Goal: Task Accomplishment & Management: Use online tool/utility

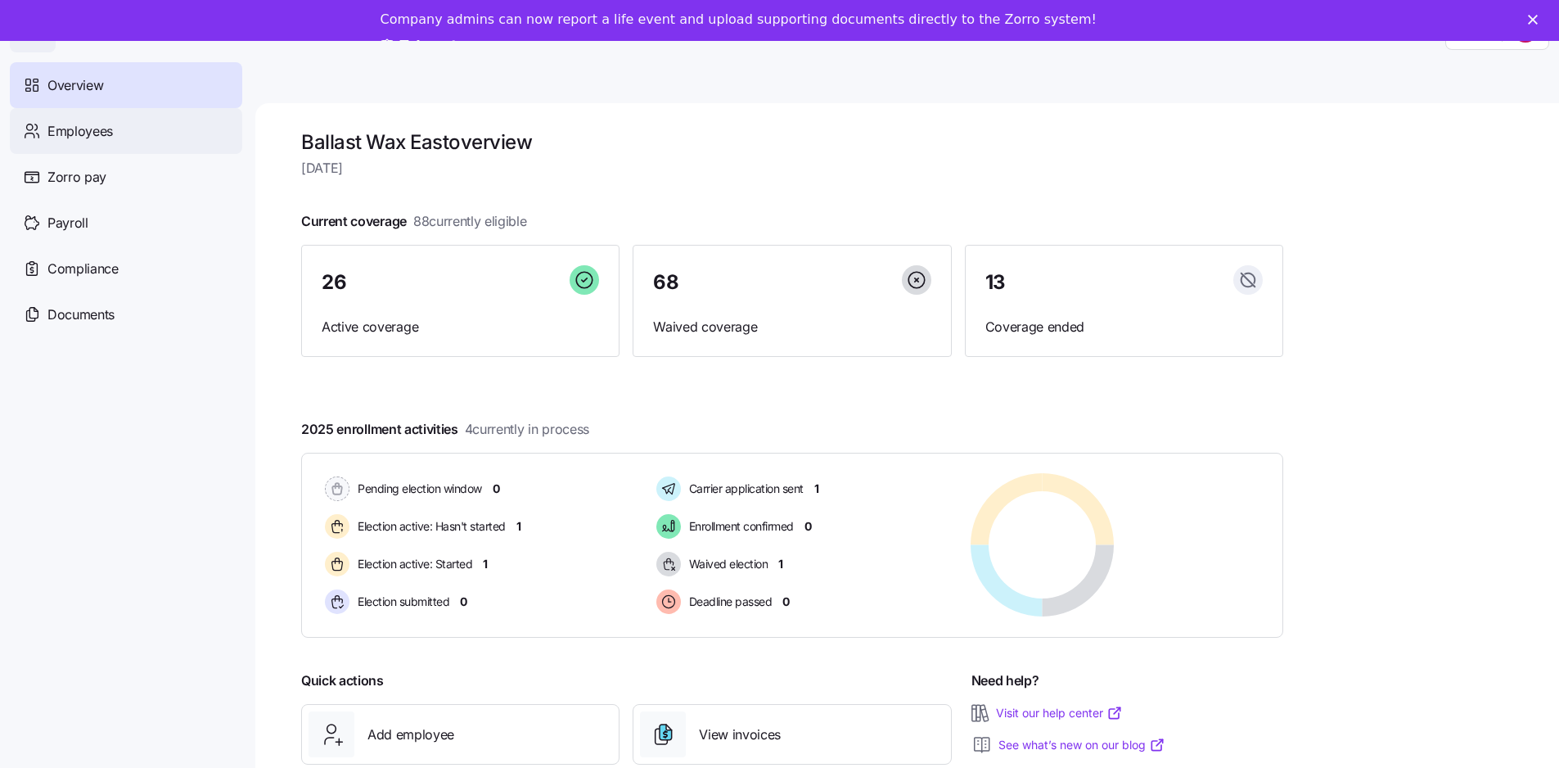
click at [79, 129] on span "Employees" at bounding box center [79, 131] width 65 height 20
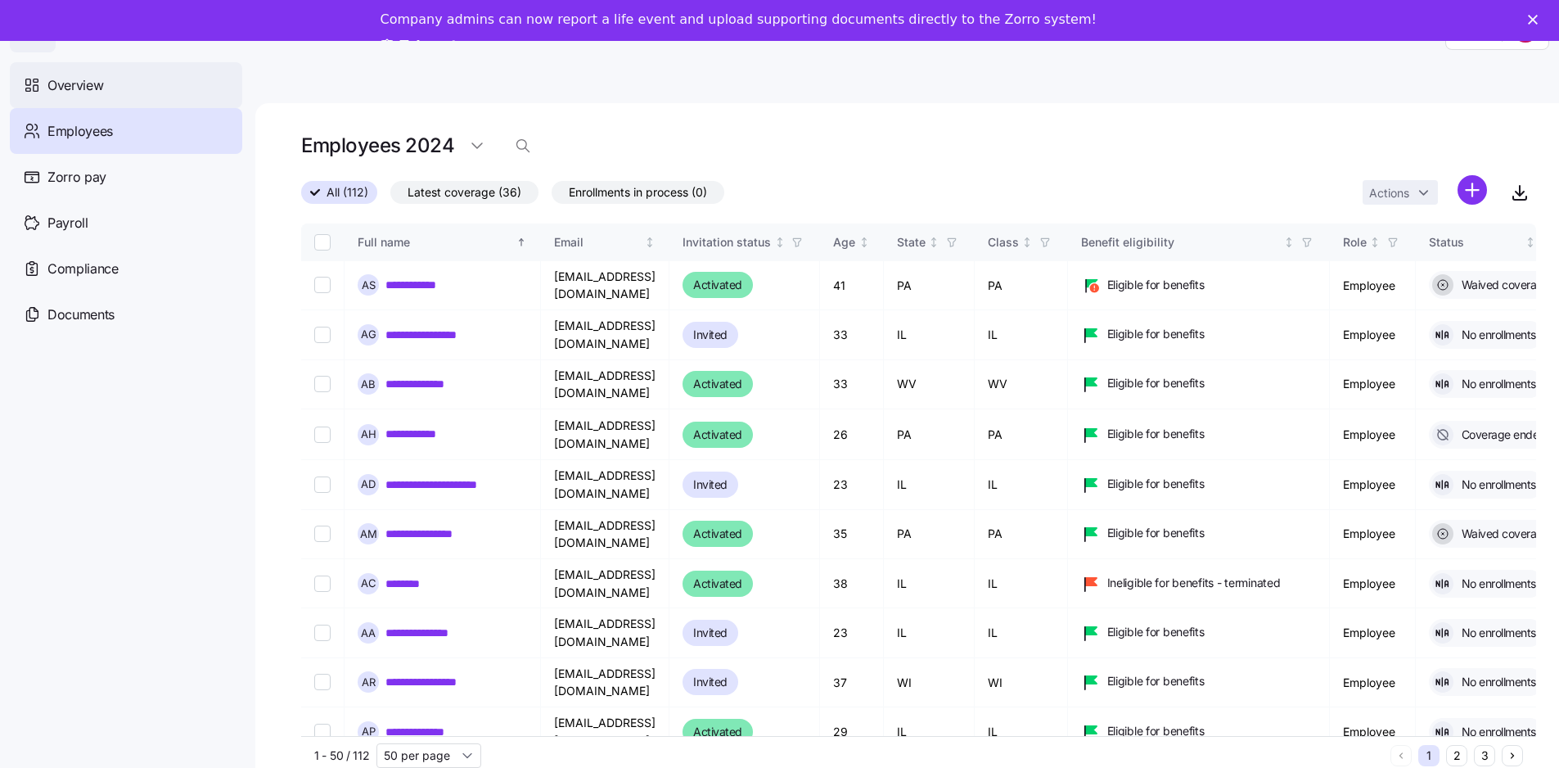
click at [79, 85] on span "Overview" at bounding box center [75, 85] width 56 height 20
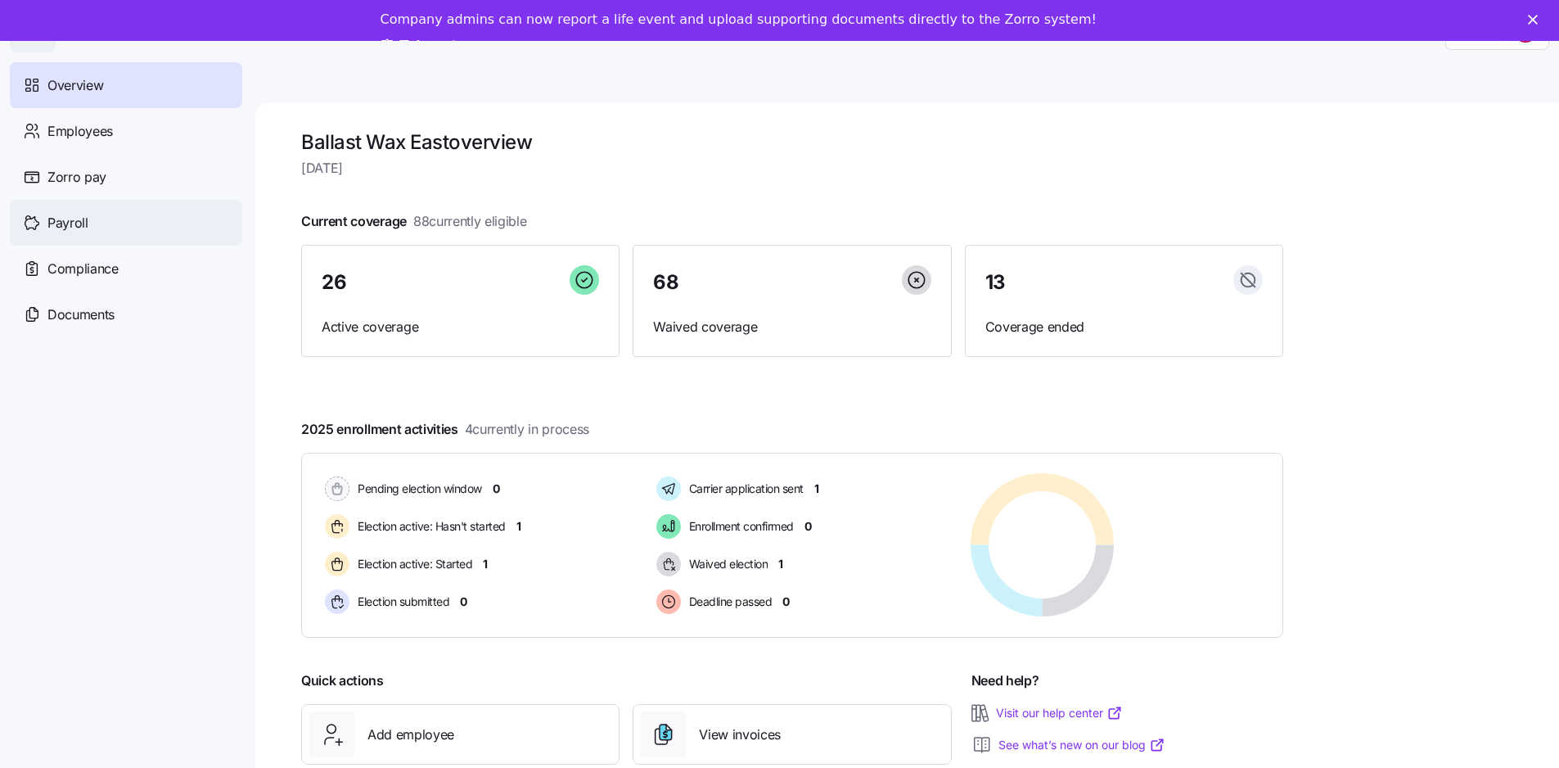
click at [61, 219] on span "Payroll" at bounding box center [67, 223] width 41 height 20
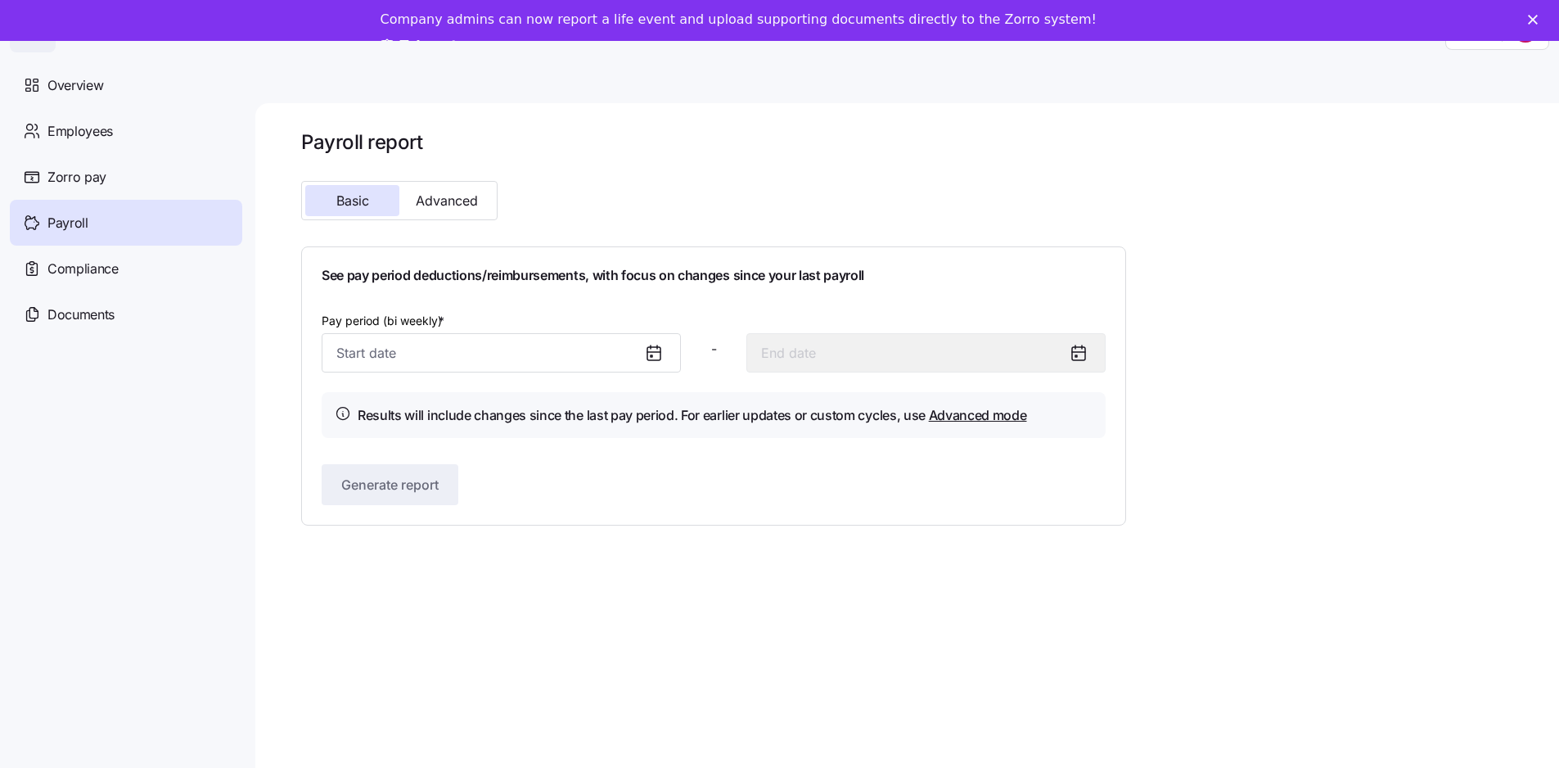
click at [723, 692] on div "Payroll report Basic Advanced See pay period deductions/reimbursements, with fo…" at bounding box center [907, 455] width 1304 height 705
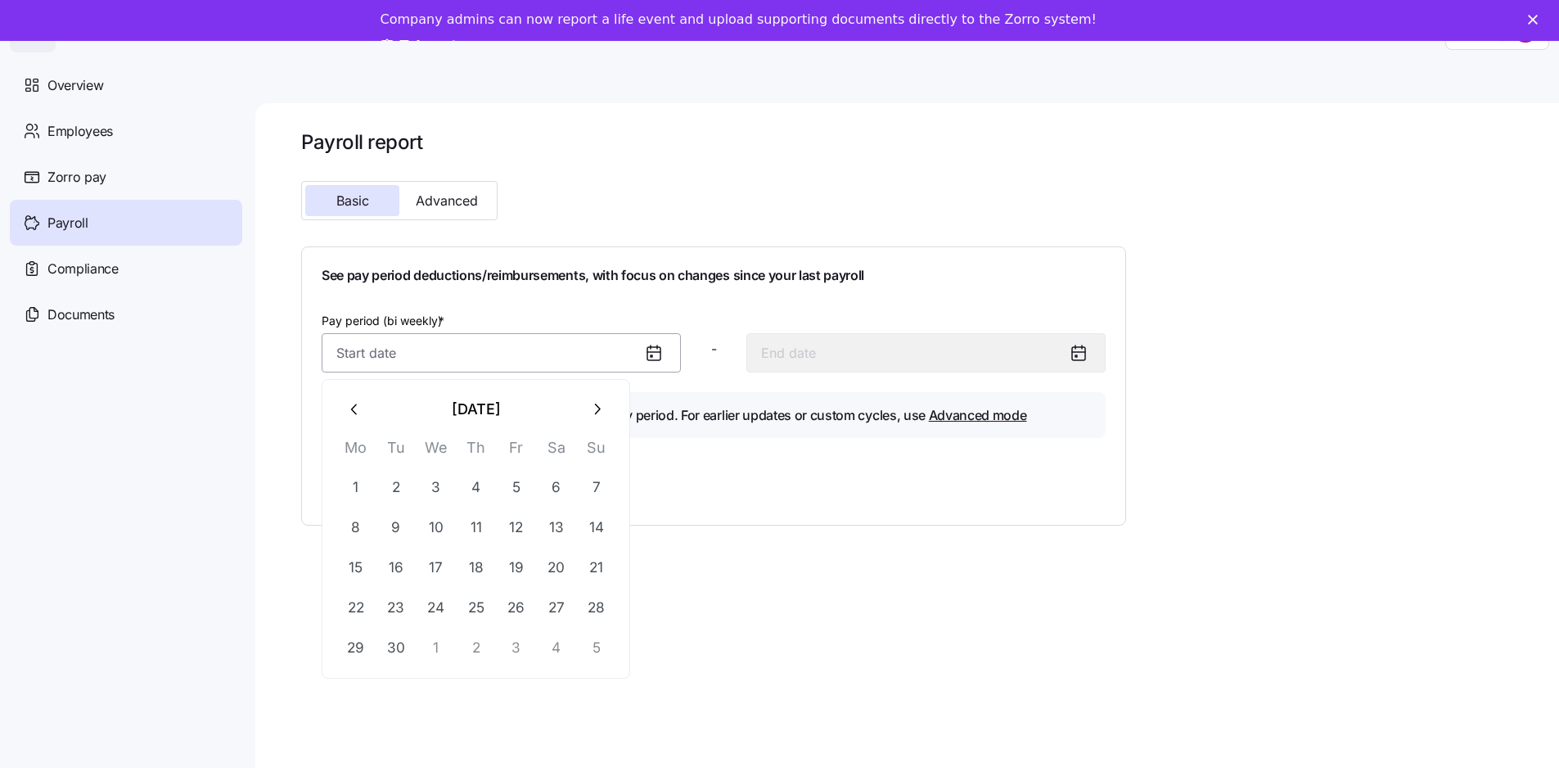
click at [518, 344] on input "Pay period (bi weekly) *" at bounding box center [501, 352] width 359 height 39
click at [356, 405] on icon "button" at bounding box center [354, 408] width 6 height 11
click at [359, 641] on button "25" at bounding box center [355, 647] width 39 height 39
type input "[DATE]"
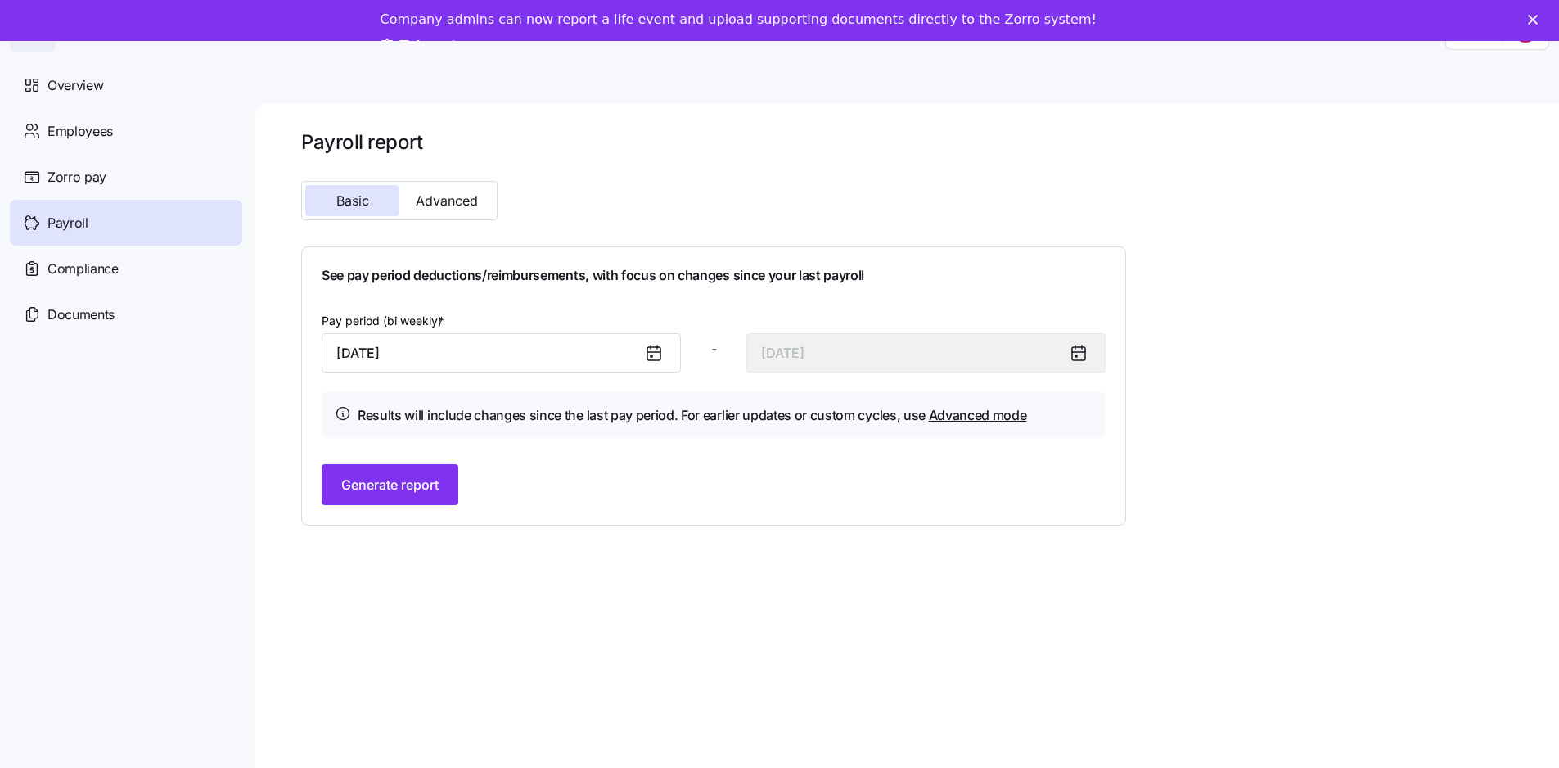
click at [1084, 349] on icon at bounding box center [1079, 353] width 20 height 20
click at [642, 562] on div "Payroll report Basic Advanced See pay period deductions/reimbursements, with fo…" at bounding box center [907, 455] width 1304 height 705
click at [61, 177] on span "Zorro pay" at bounding box center [76, 177] width 59 height 20
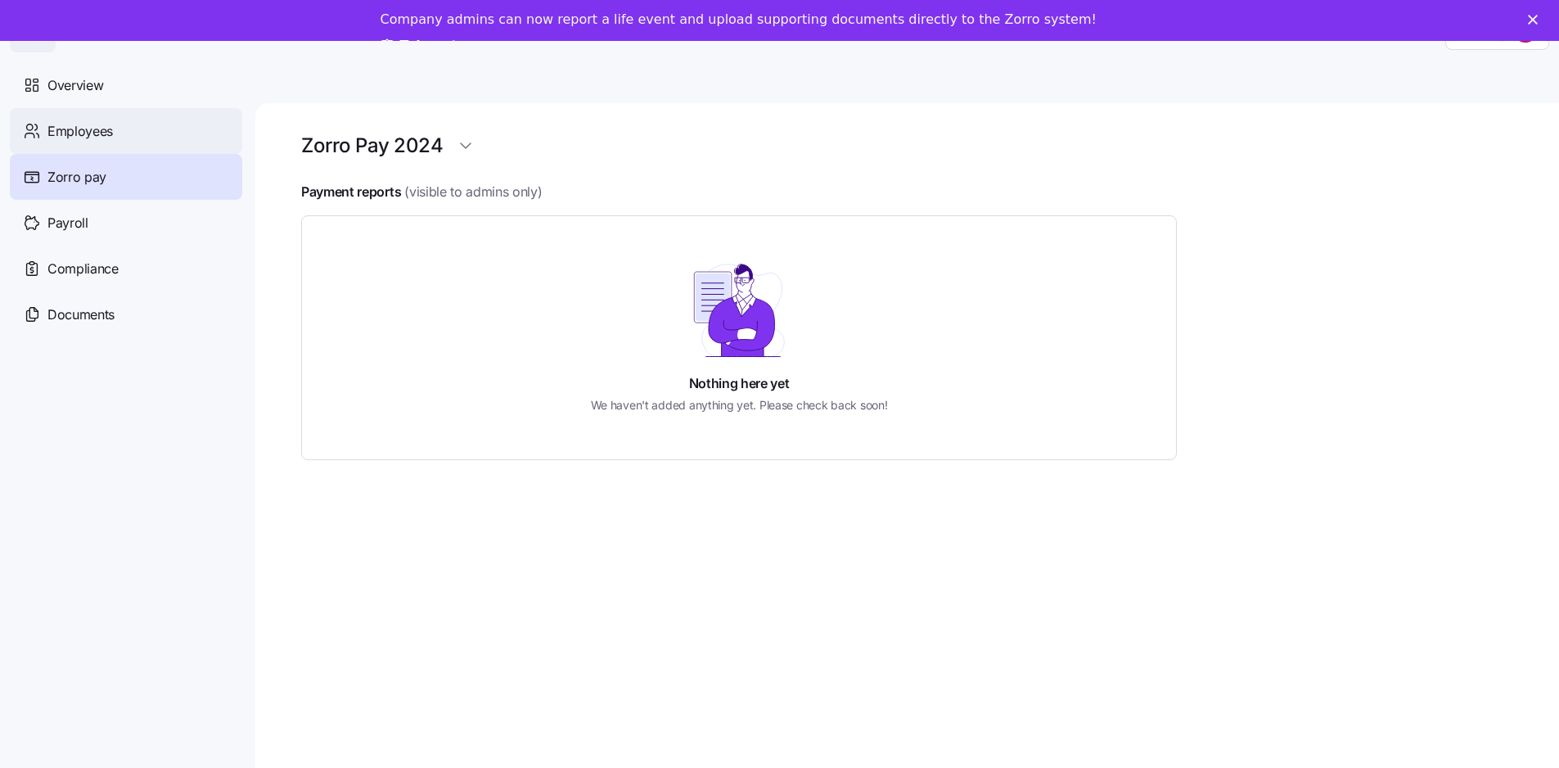
click at [60, 125] on span "Employees" at bounding box center [79, 131] width 65 height 20
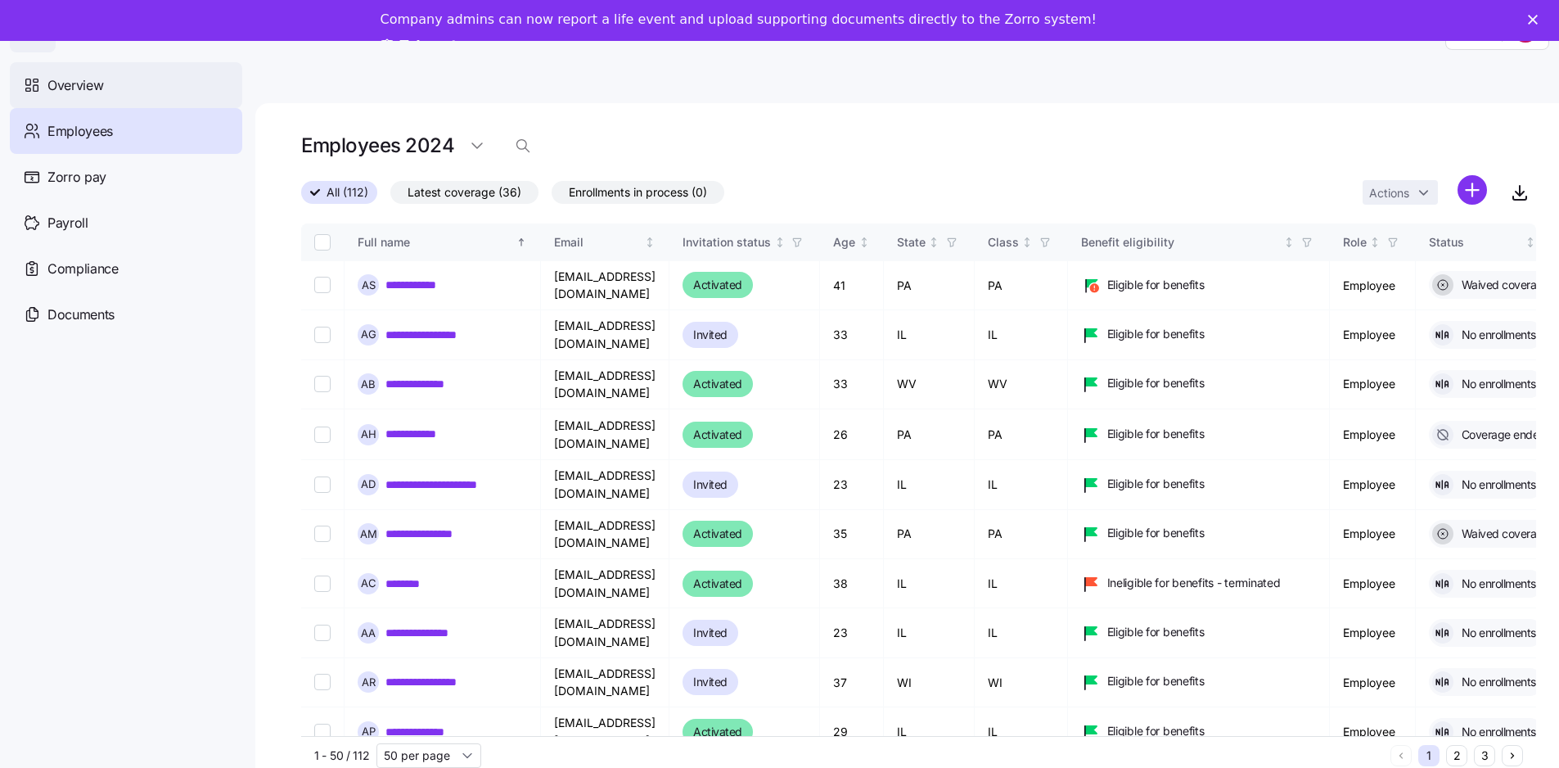
click at [92, 79] on span "Overview" at bounding box center [75, 85] width 56 height 20
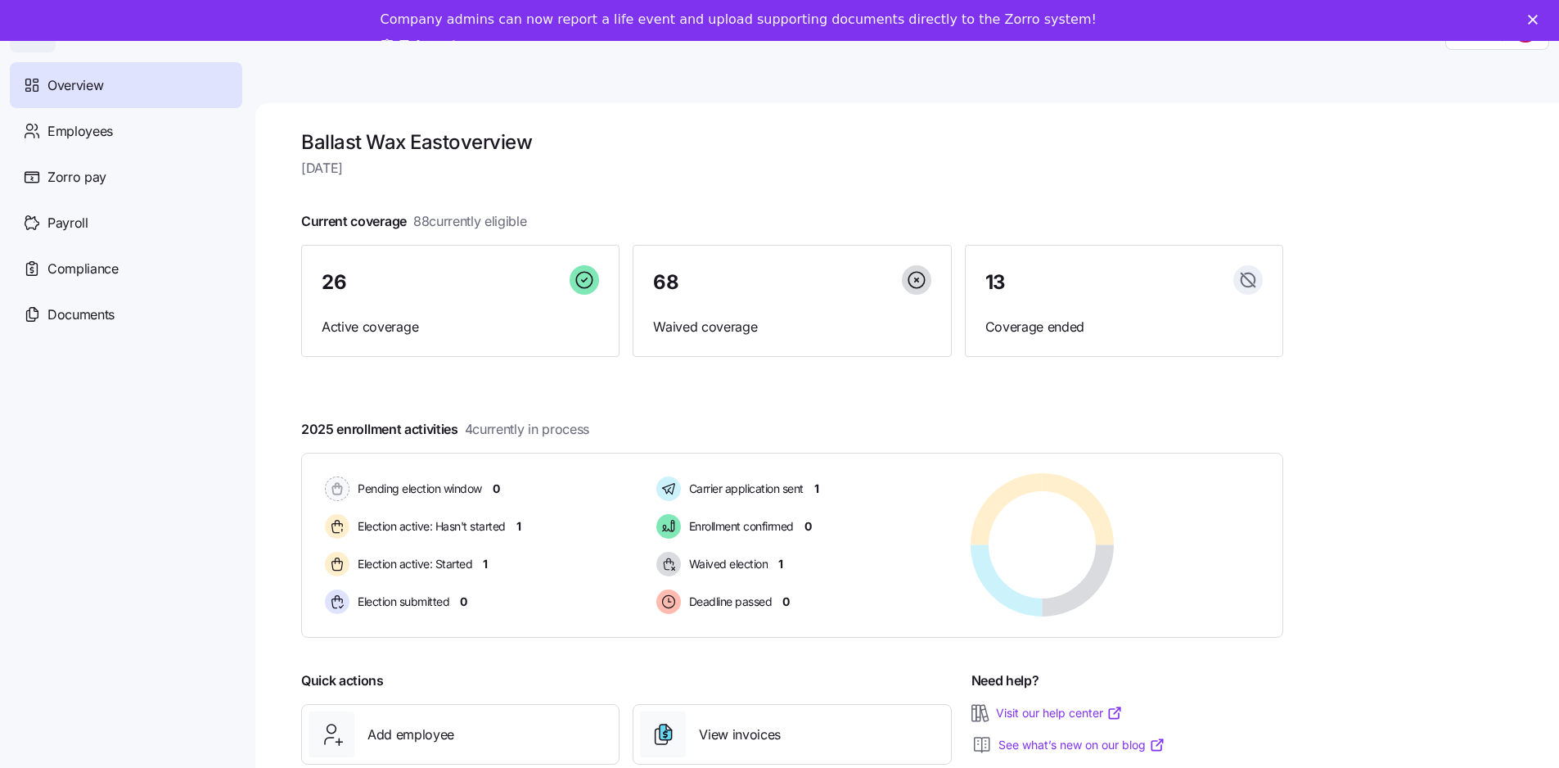
drag, startPoint x: 42, startPoint y: 79, endPoint x: 55, endPoint y: 79, distance: 13.1
click at [43, 79] on div "Overview" at bounding box center [126, 85] width 232 height 46
click at [62, 82] on span "Overview" at bounding box center [75, 85] width 56 height 20
click at [75, 129] on span "Employees" at bounding box center [79, 131] width 65 height 20
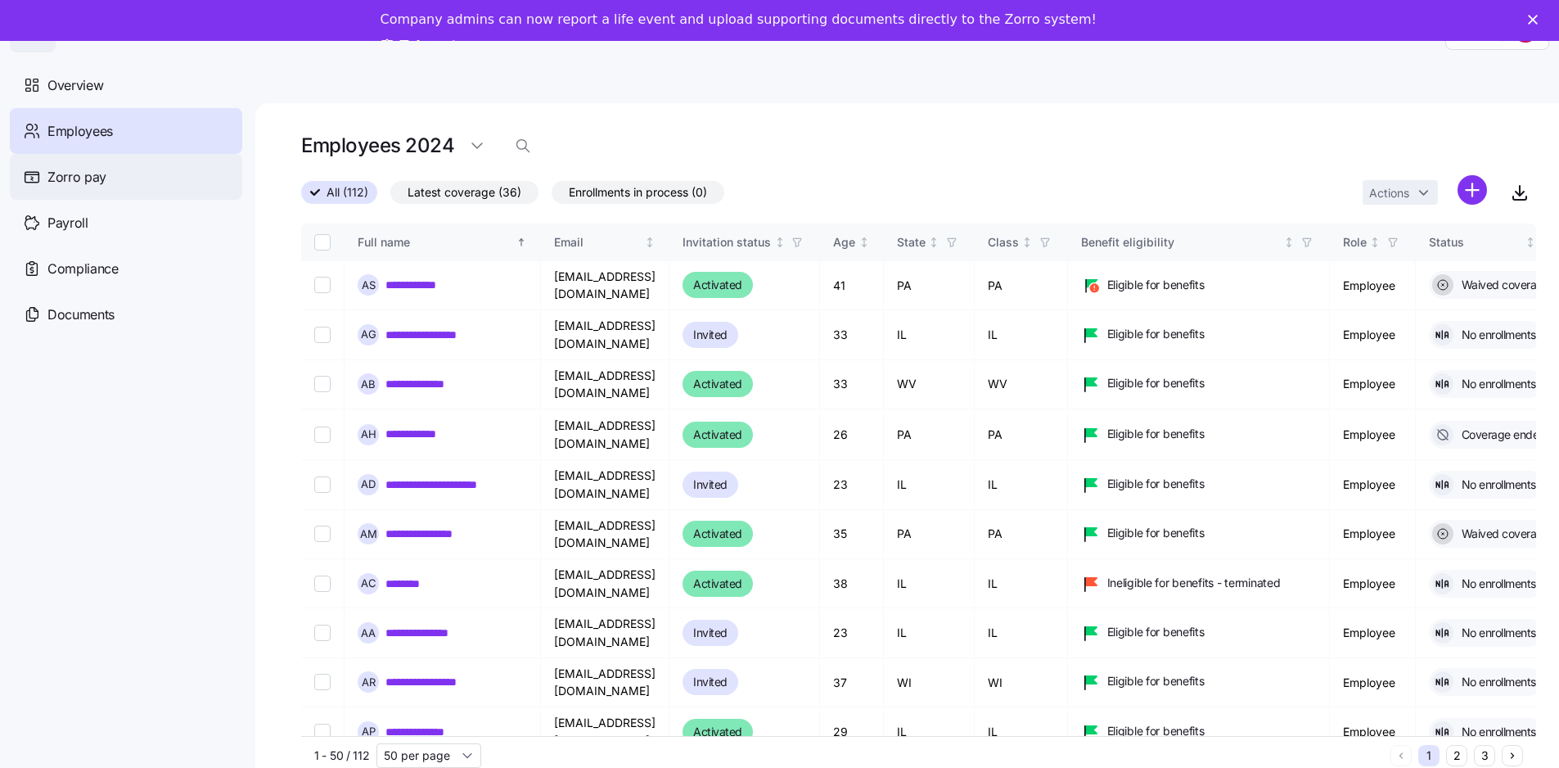
click at [85, 182] on span "Zorro pay" at bounding box center [76, 177] width 59 height 20
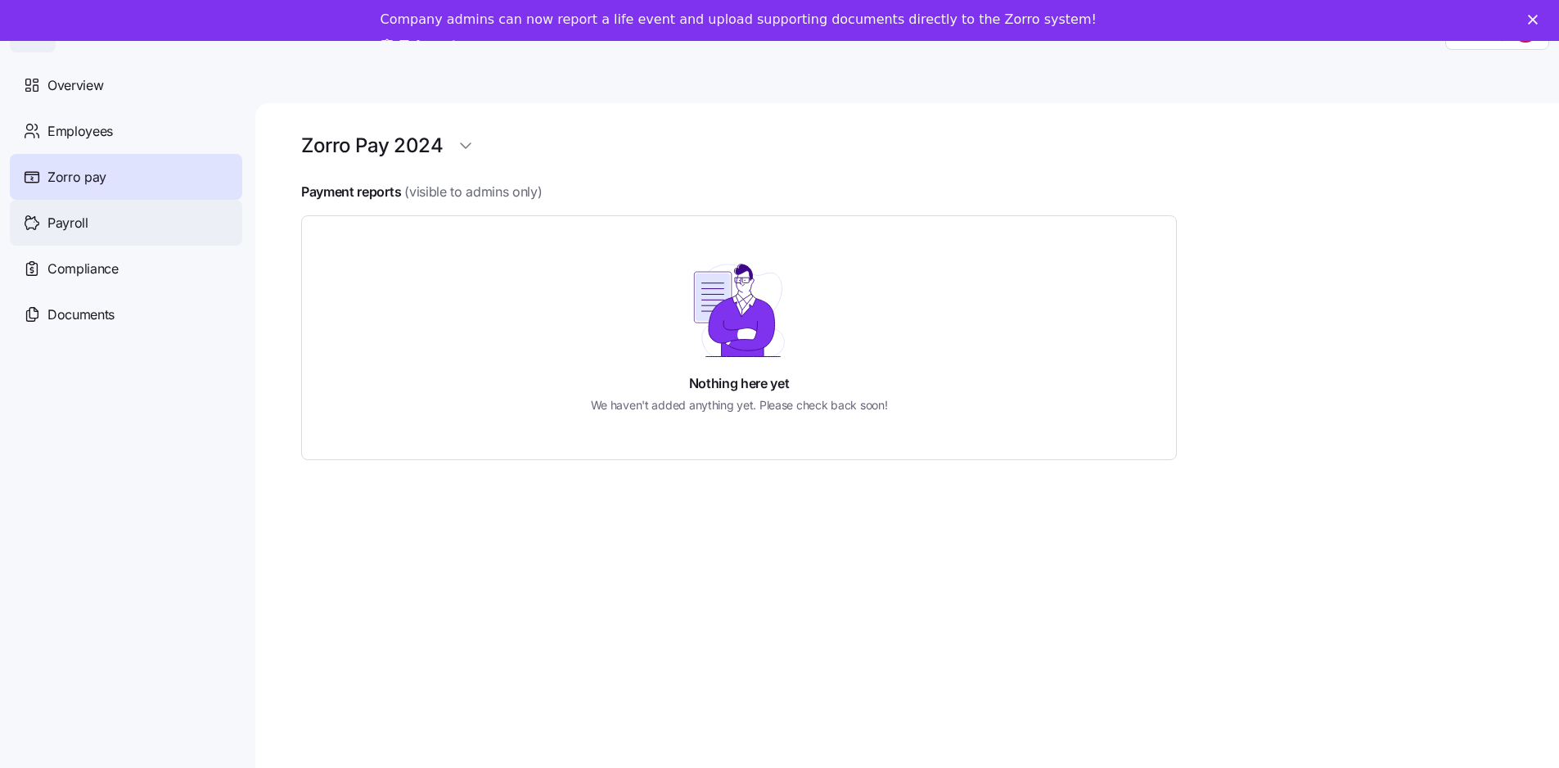
click at [74, 222] on span "Payroll" at bounding box center [67, 223] width 41 height 20
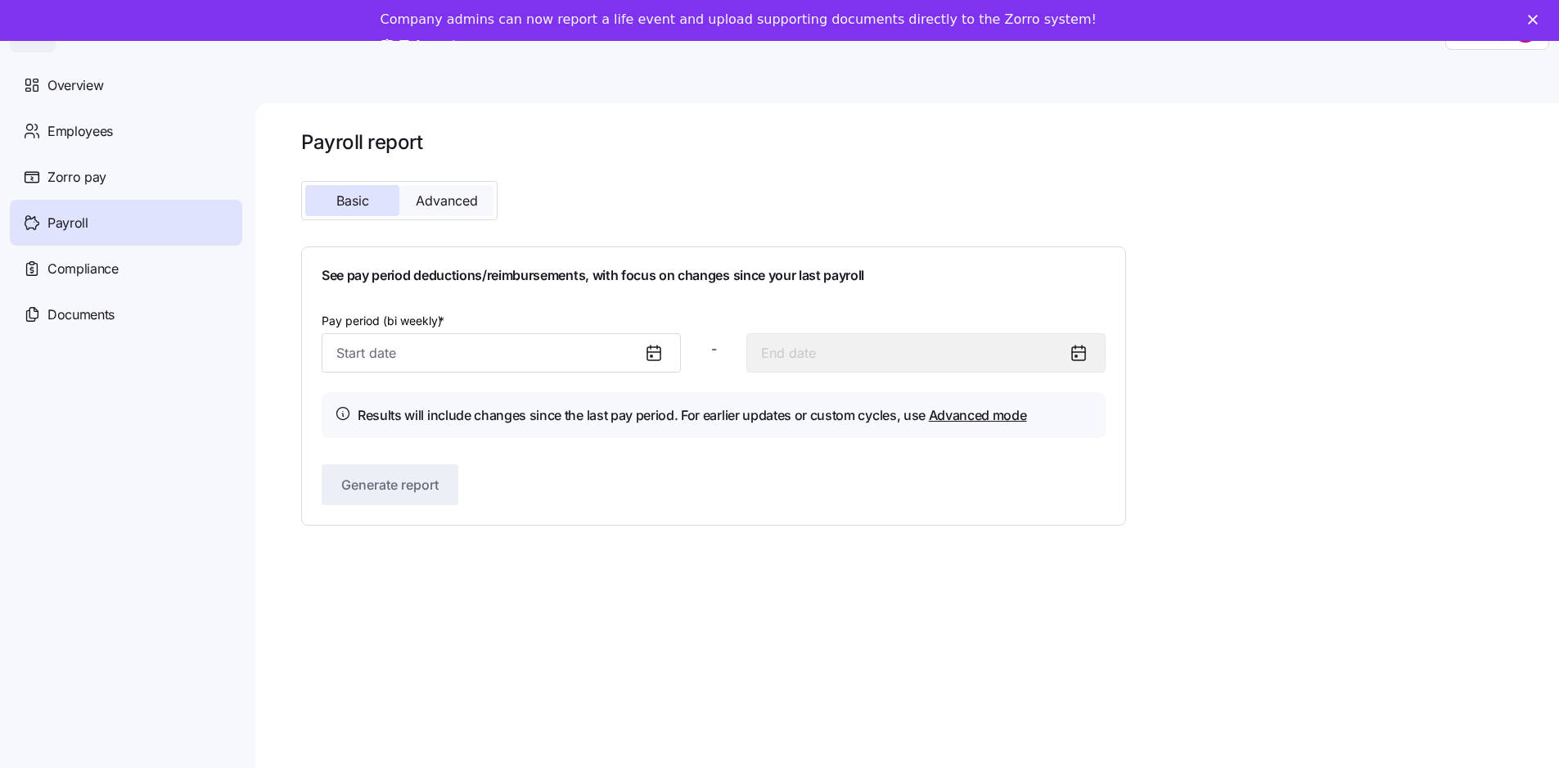
click at [440, 207] on span "Advanced" at bounding box center [447, 200] width 62 height 13
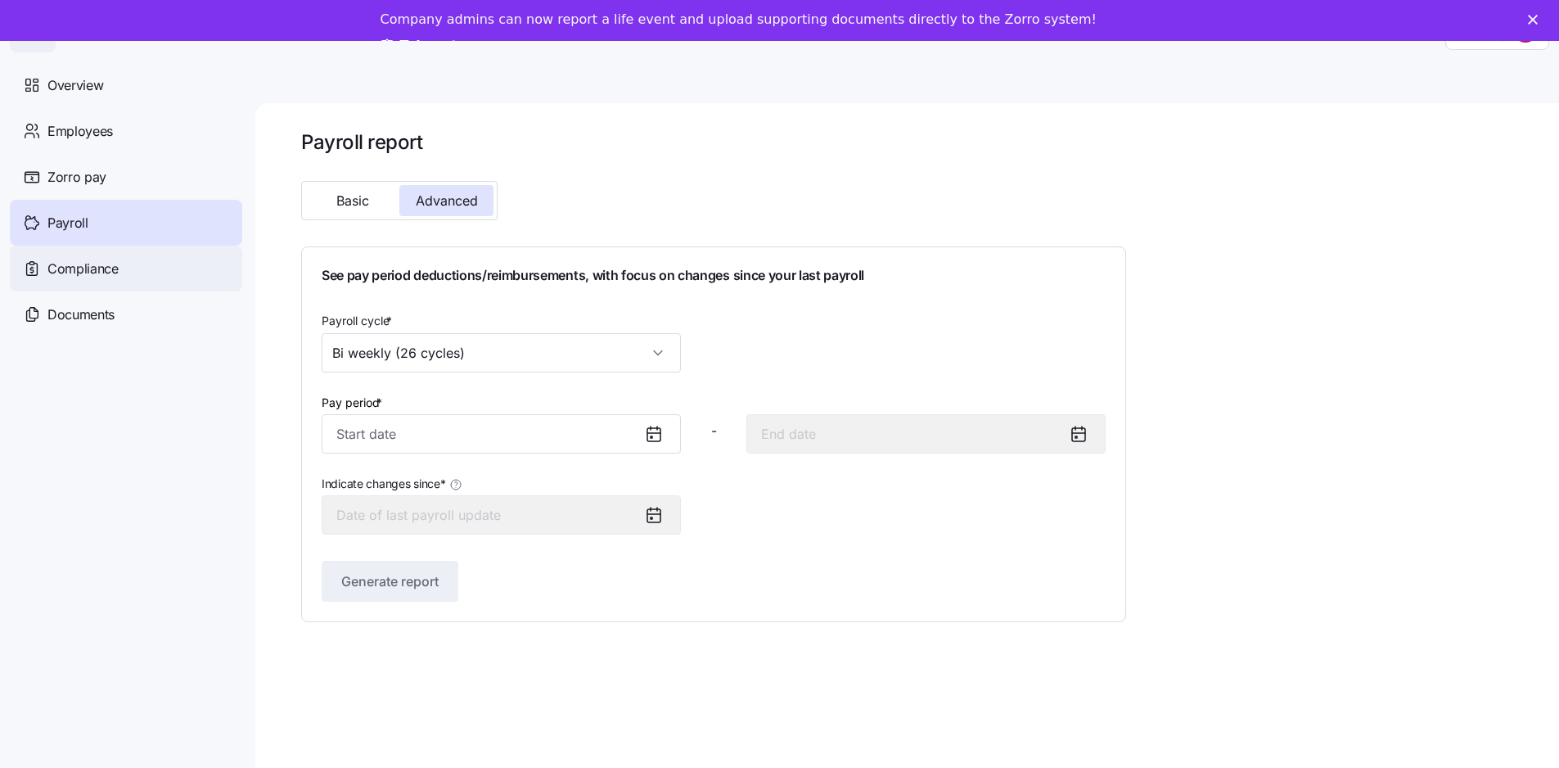
click at [93, 269] on span "Compliance" at bounding box center [82, 269] width 71 height 20
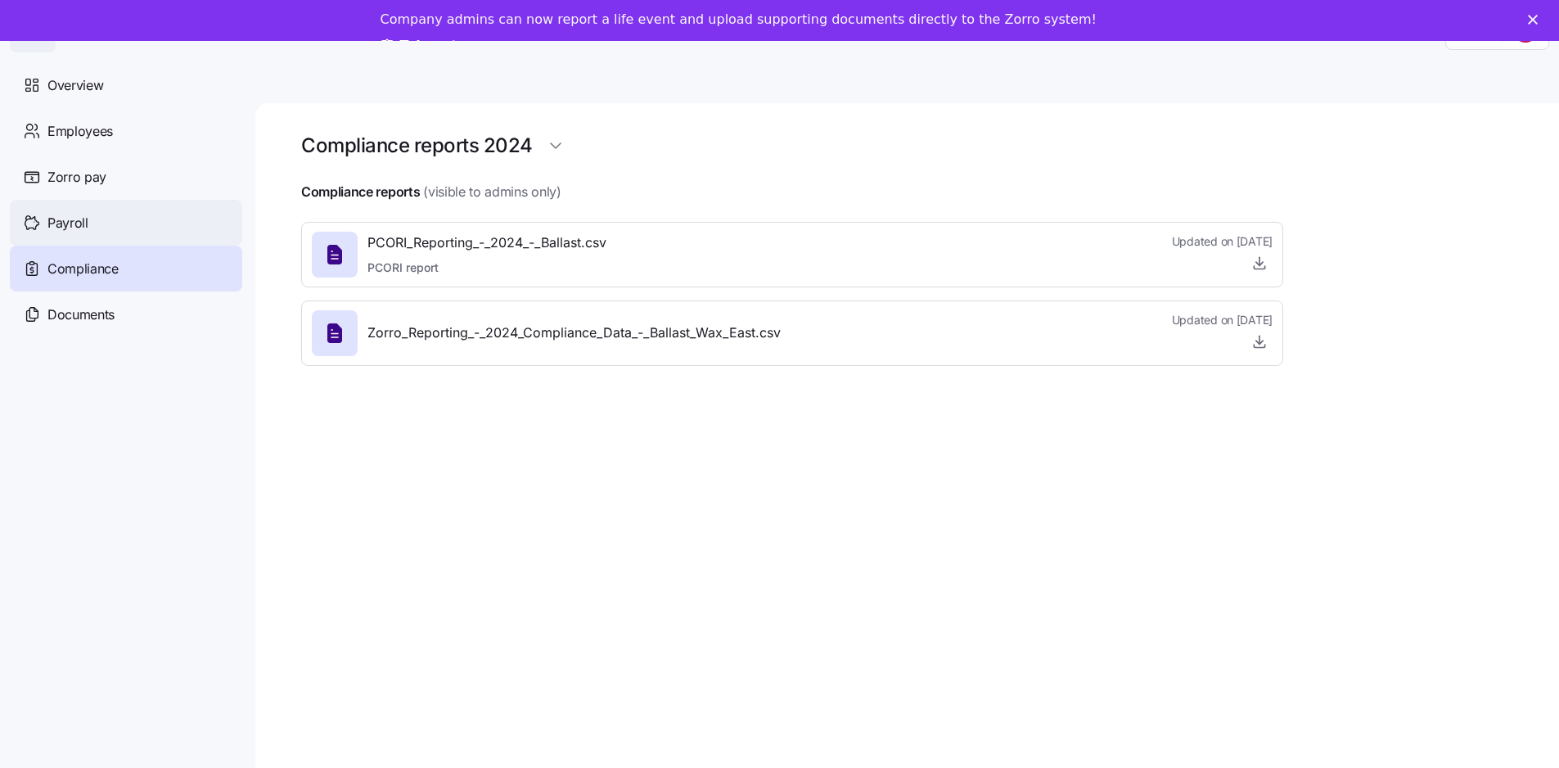
click at [95, 223] on div "Payroll" at bounding box center [126, 223] width 232 height 46
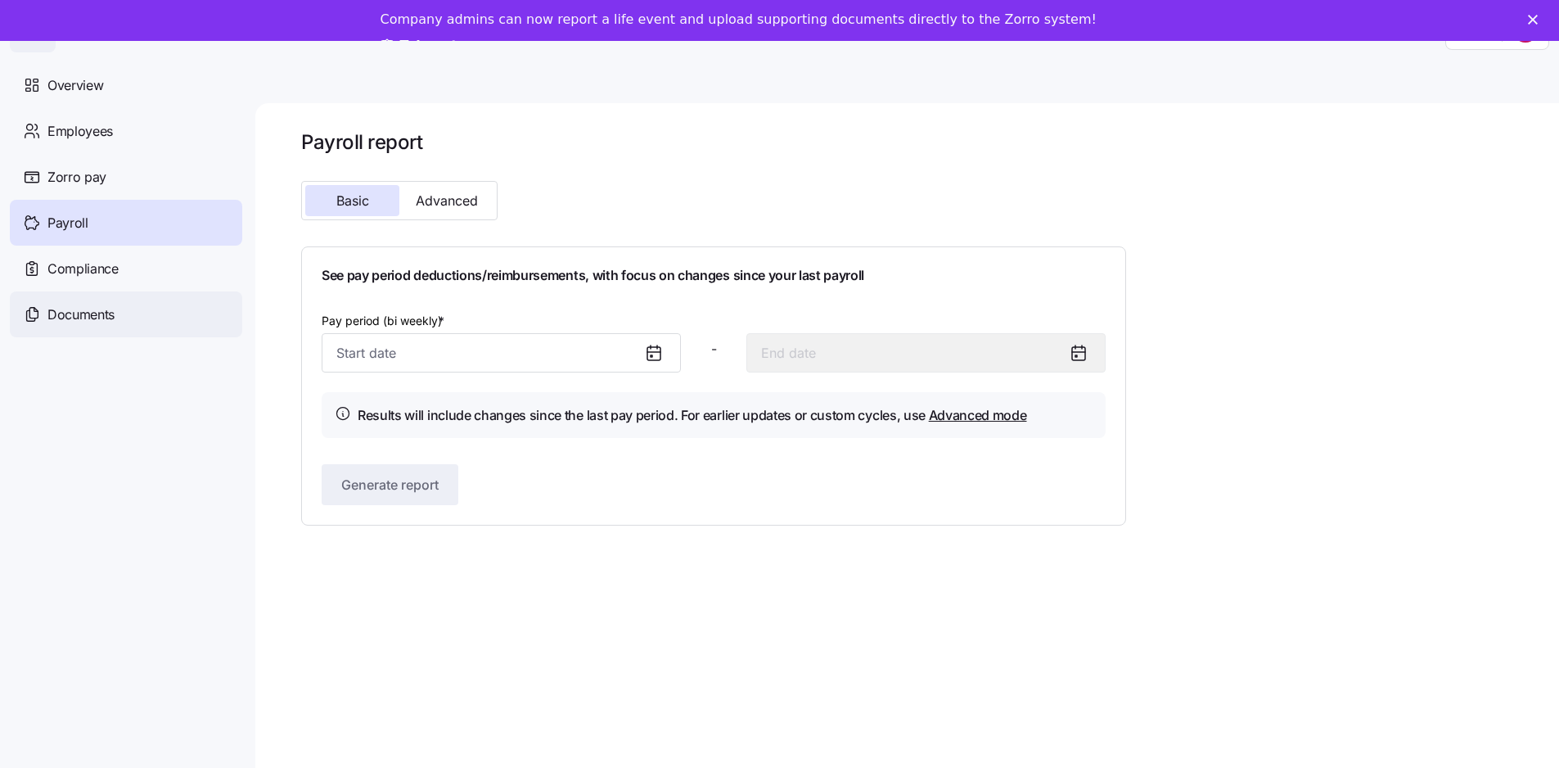
click at [91, 304] on span "Documents" at bounding box center [80, 314] width 67 height 20
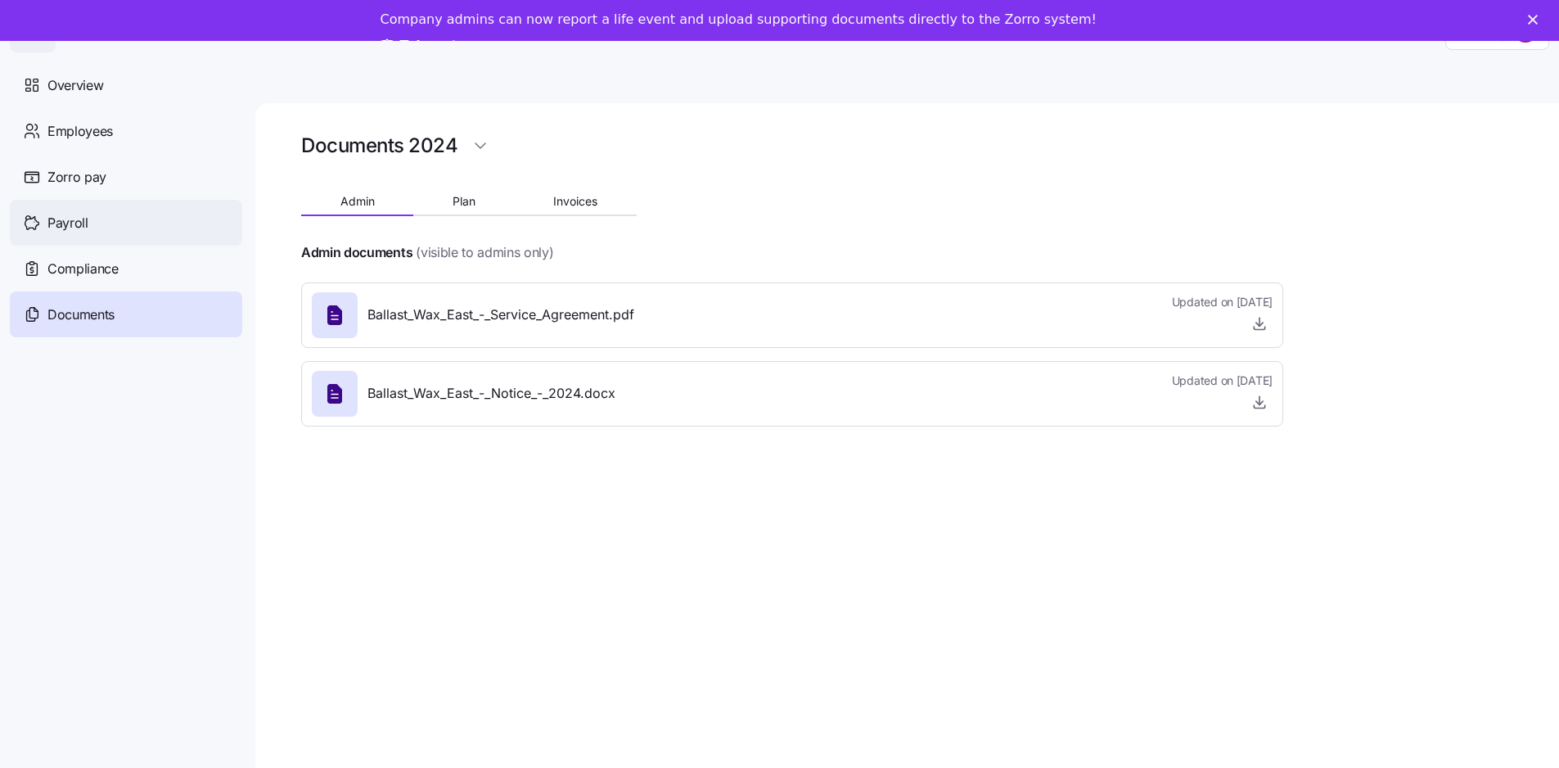
click at [61, 226] on span "Payroll" at bounding box center [67, 223] width 41 height 20
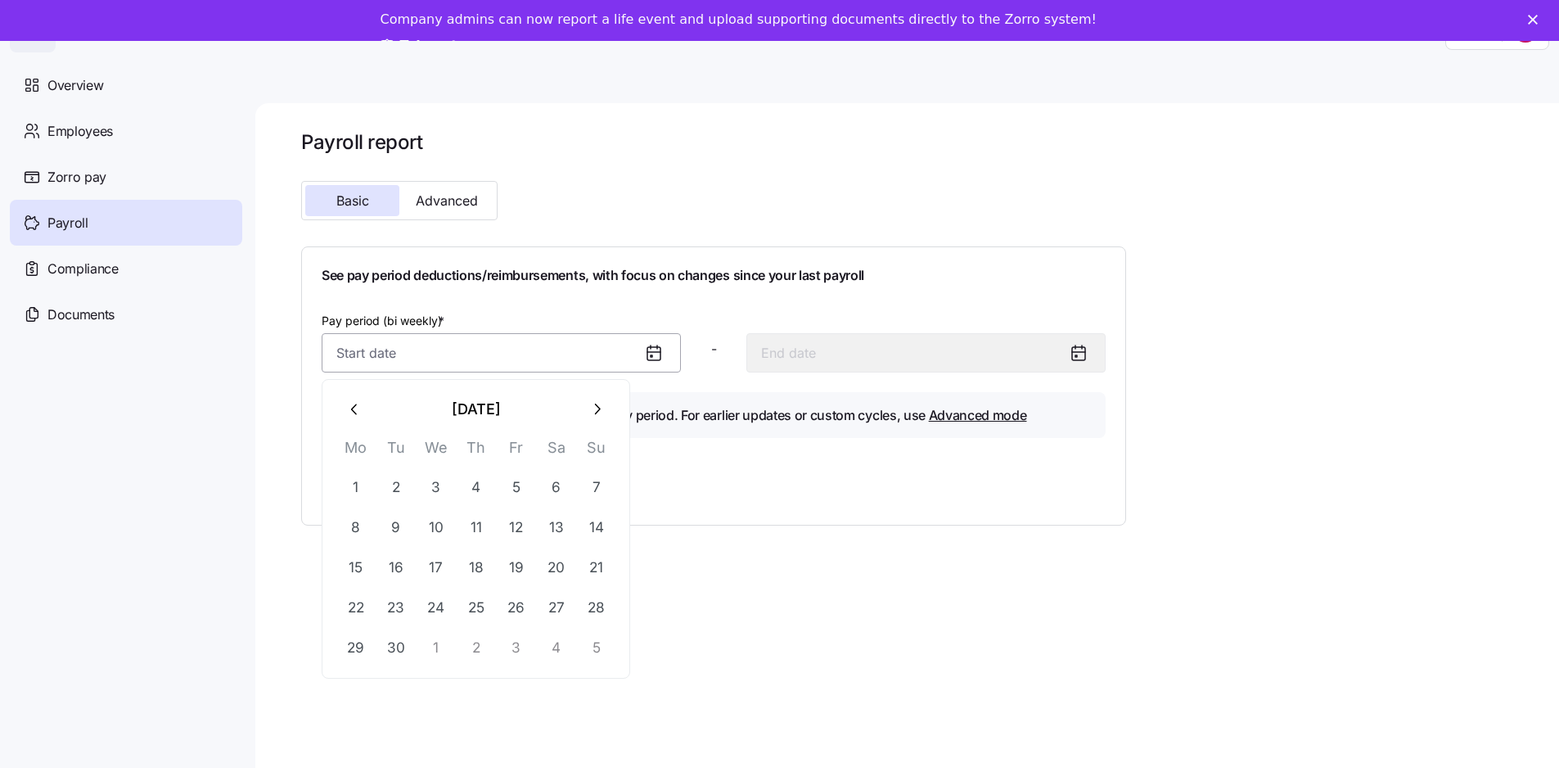
click at [493, 338] on input "Pay period (bi weekly) *" at bounding box center [501, 352] width 359 height 39
click at [350, 401] on icon "button" at bounding box center [355, 409] width 18 height 18
click at [349, 646] on button "25" at bounding box center [355, 647] width 39 height 39
type input "[DATE]"
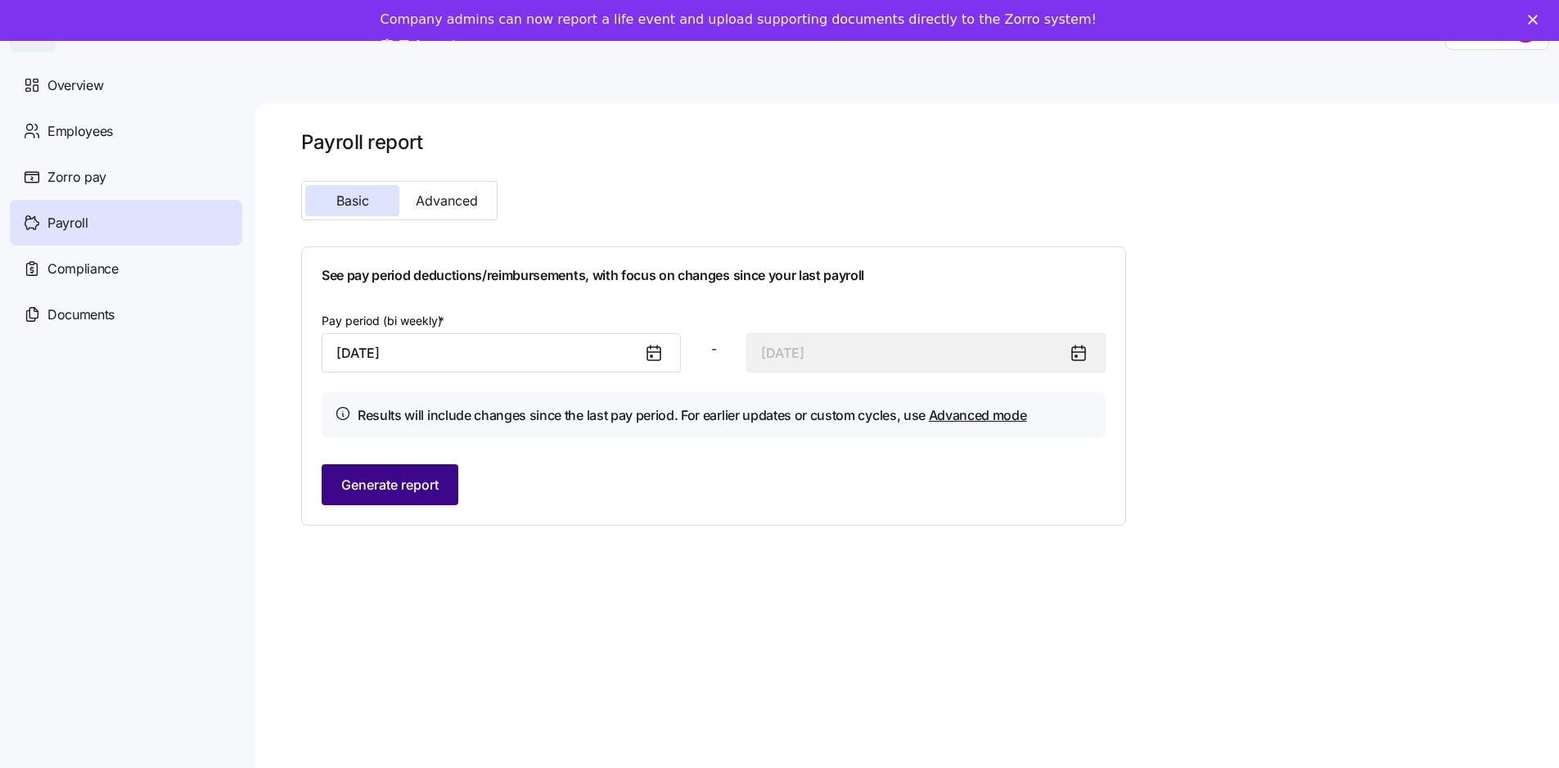
click at [331, 484] on button "Generate report" at bounding box center [390, 484] width 137 height 41
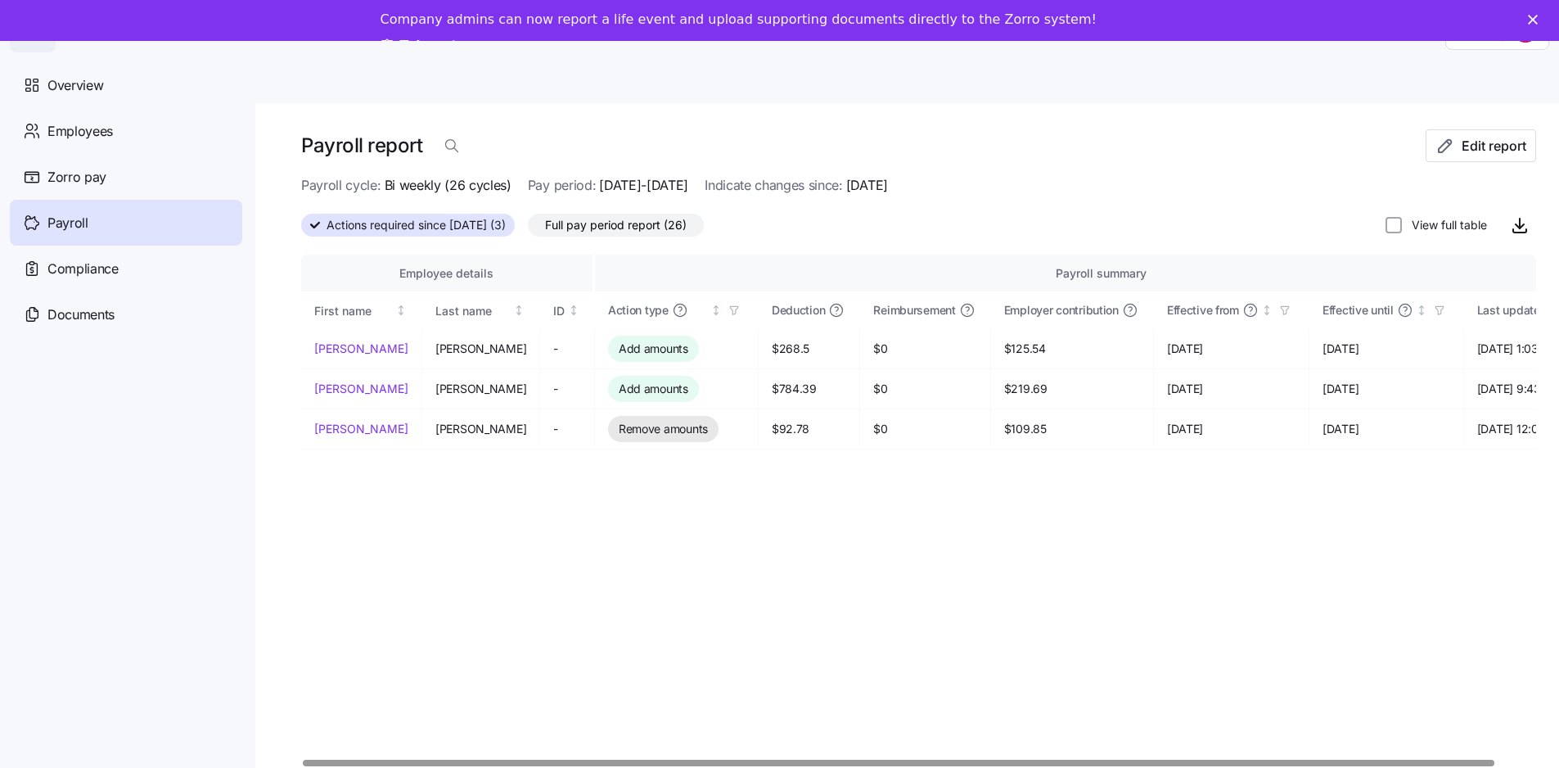
click at [462, 582] on div "Employee details Payroll summary First name Last name ID Action type Deduction …" at bounding box center [918, 510] width 1235 height 513
click at [547, 669] on div "Employee details Payroll summary First name Last name ID Action type Deduction …" at bounding box center [918, 510] width 1235 height 513
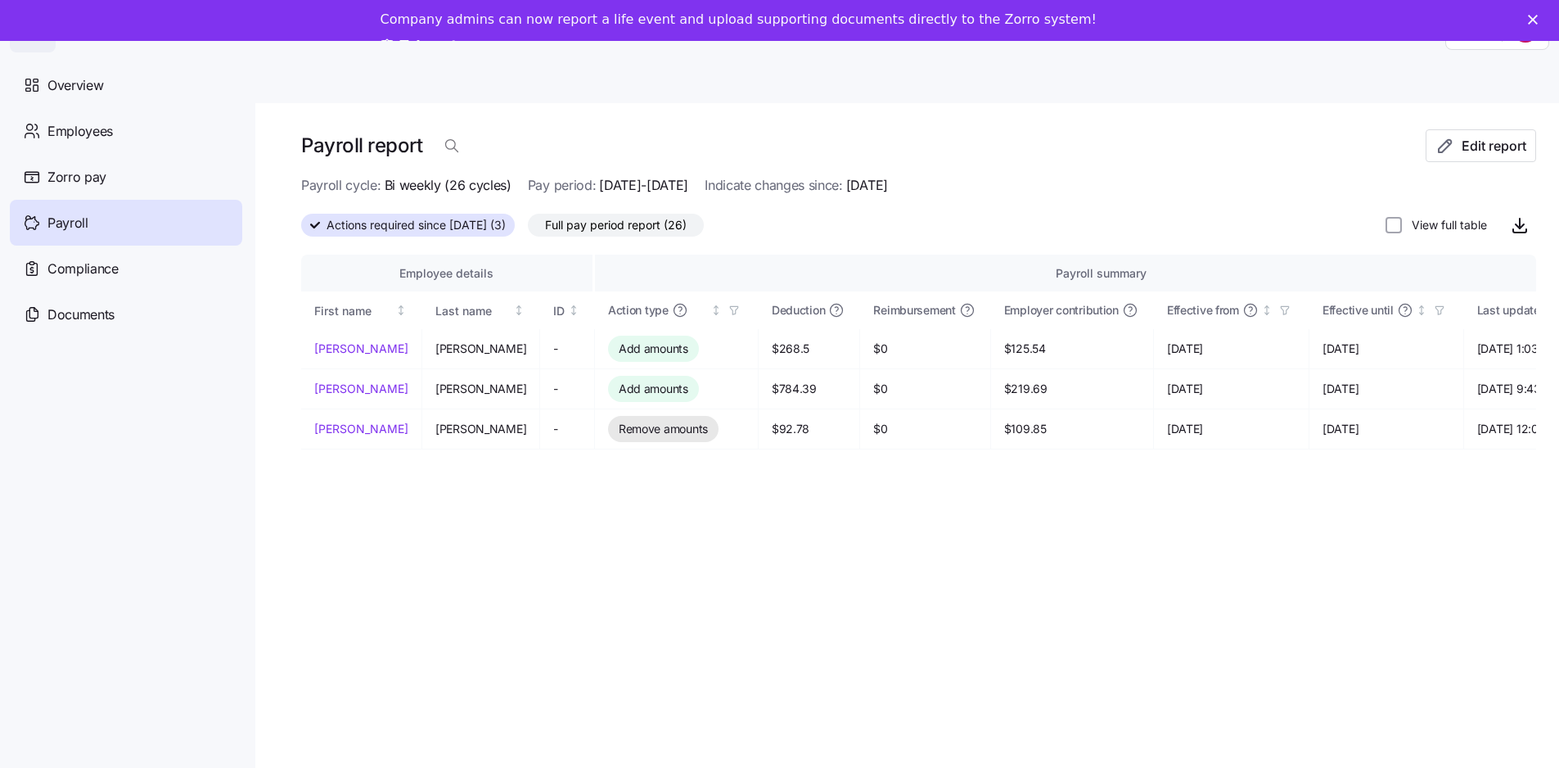
click at [762, 225] on div "Actions required since [DATE] (3) Full pay period report (26) View full table" at bounding box center [918, 225] width 1235 height 33
click at [1485, 144] on span "Edit report" at bounding box center [1493, 146] width 65 height 20
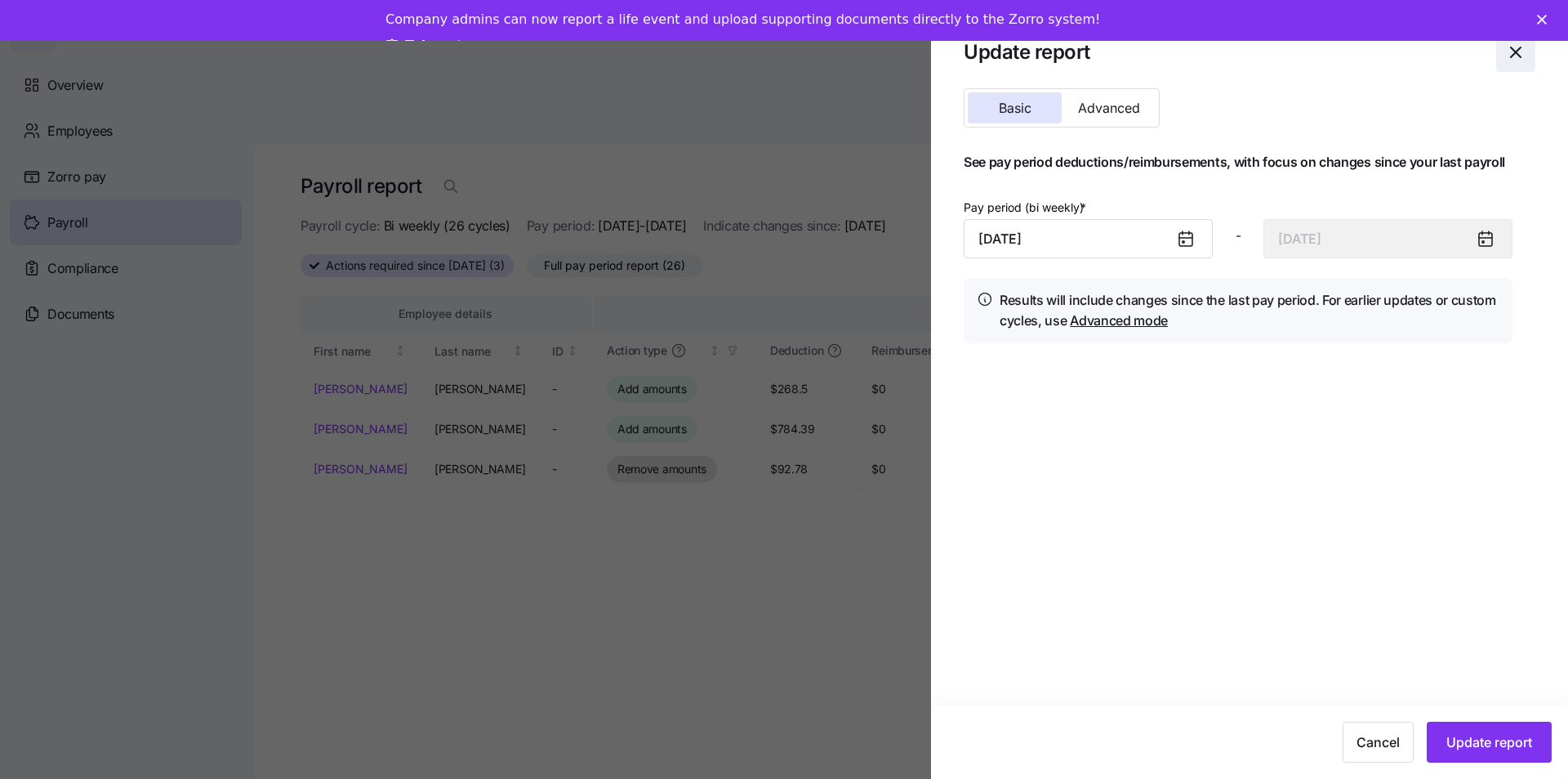
click at [1510, 50] on icon "button" at bounding box center [1516, 53] width 20 height 20
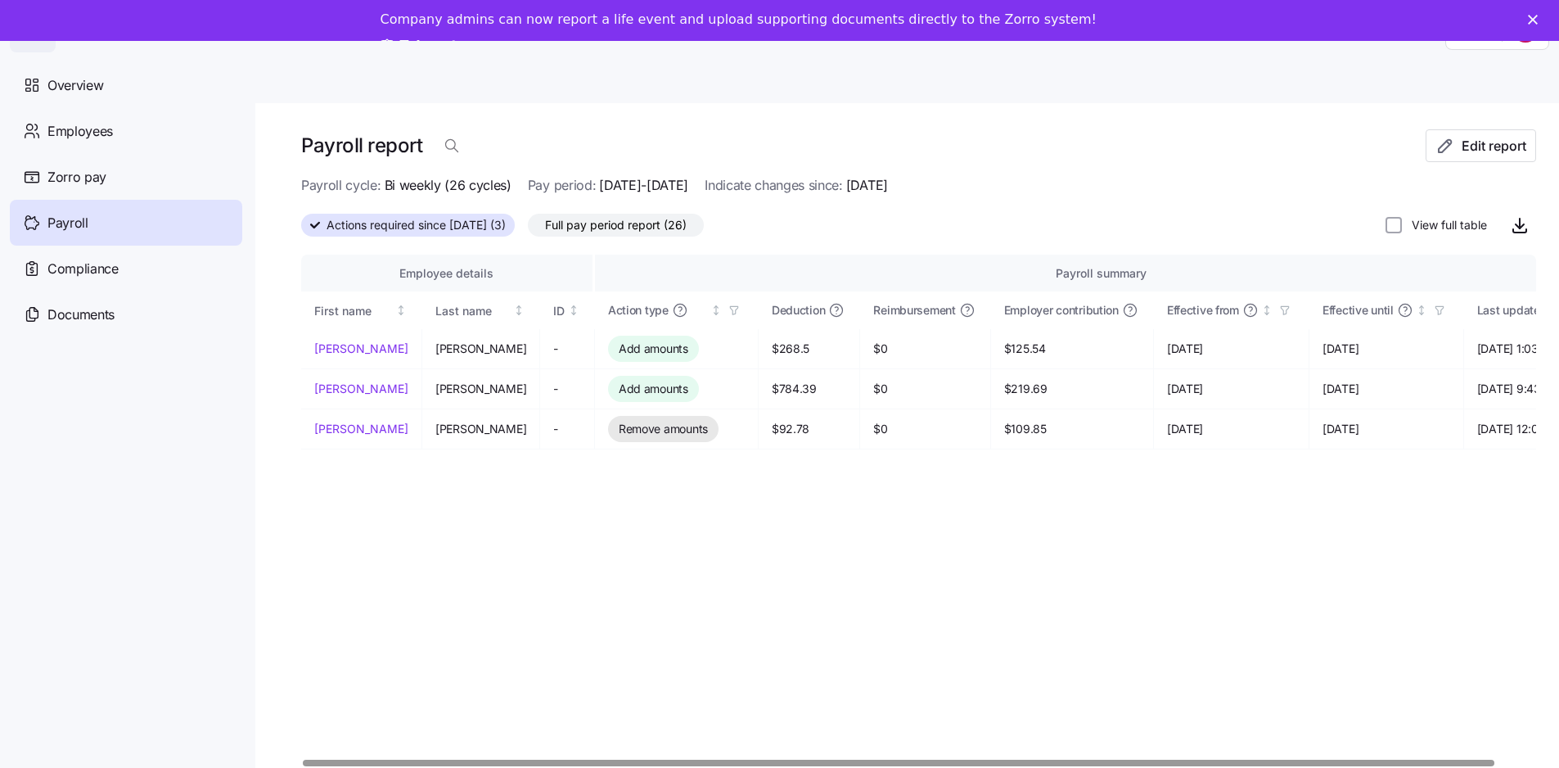
drag, startPoint x: 629, startPoint y: 615, endPoint x: 474, endPoint y: 588, distance: 157.8
click at [628, 615] on div "Employee details Payroll summary First name Last name ID Action type Deduction …" at bounding box center [918, 510] width 1235 height 513
click at [633, 706] on div "Employee details Payroll summary First name Last name ID Action type Deduction …" at bounding box center [918, 510] width 1235 height 513
click at [671, 642] on div "Employee details Payroll summary First name Last name ID Action type Deduction …" at bounding box center [918, 510] width 1235 height 513
click at [649, 506] on div "Employee details Payroll summary First name Last name ID Action type Deduction …" at bounding box center [918, 510] width 1235 height 513
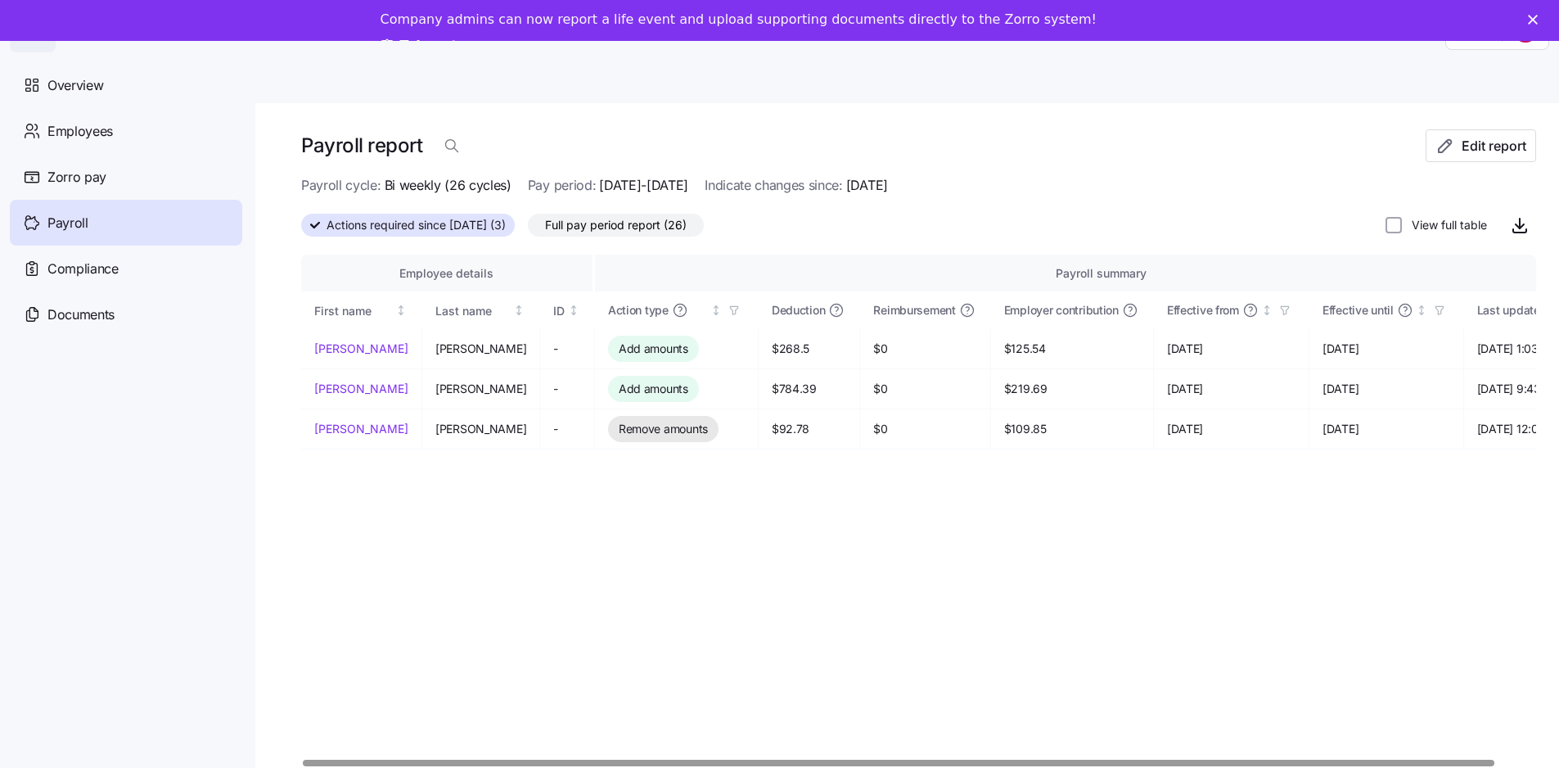
click at [452, 597] on div "Employee details Payroll summary First name Last name ID Action type Deduction …" at bounding box center [918, 510] width 1235 height 513
click at [842, 74] on main "Payroll report Edit report Payroll cycle: Bi weekly (26 cycles) Pay period: [DA…" at bounding box center [779, 420] width 1559 height 758
click at [562, 608] on div "Employee details Payroll summary First name Last name ID Action type Deduction …" at bounding box center [918, 510] width 1235 height 513
click at [1220, 83] on main "Payroll report Edit report Payroll cycle: Bi weekly (26 cycles) Pay period: [DA…" at bounding box center [779, 420] width 1559 height 758
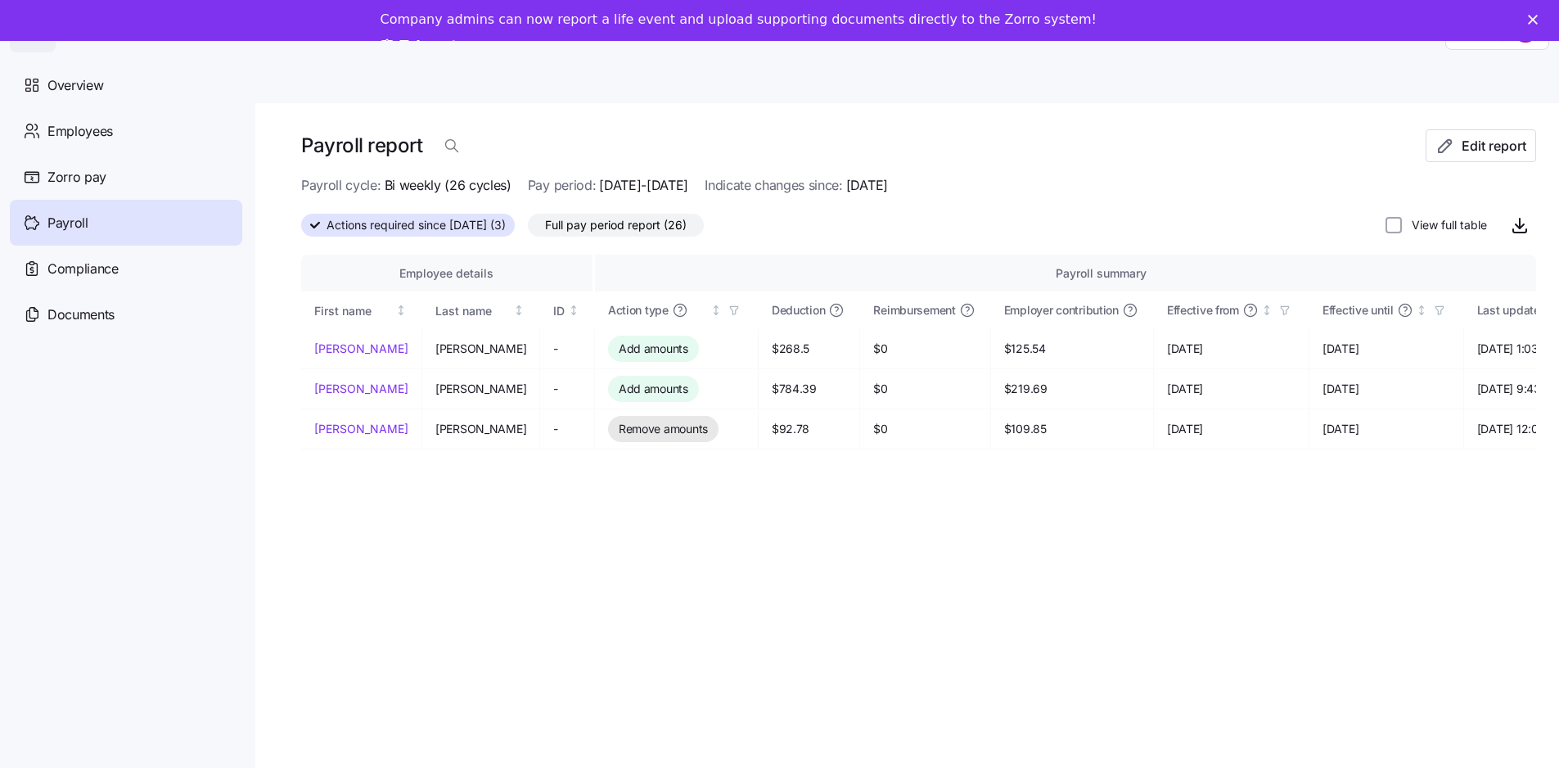
click at [1538, 21] on icon "Close" at bounding box center [1533, 20] width 10 height 10
